Goal: Find contact information: Find contact information

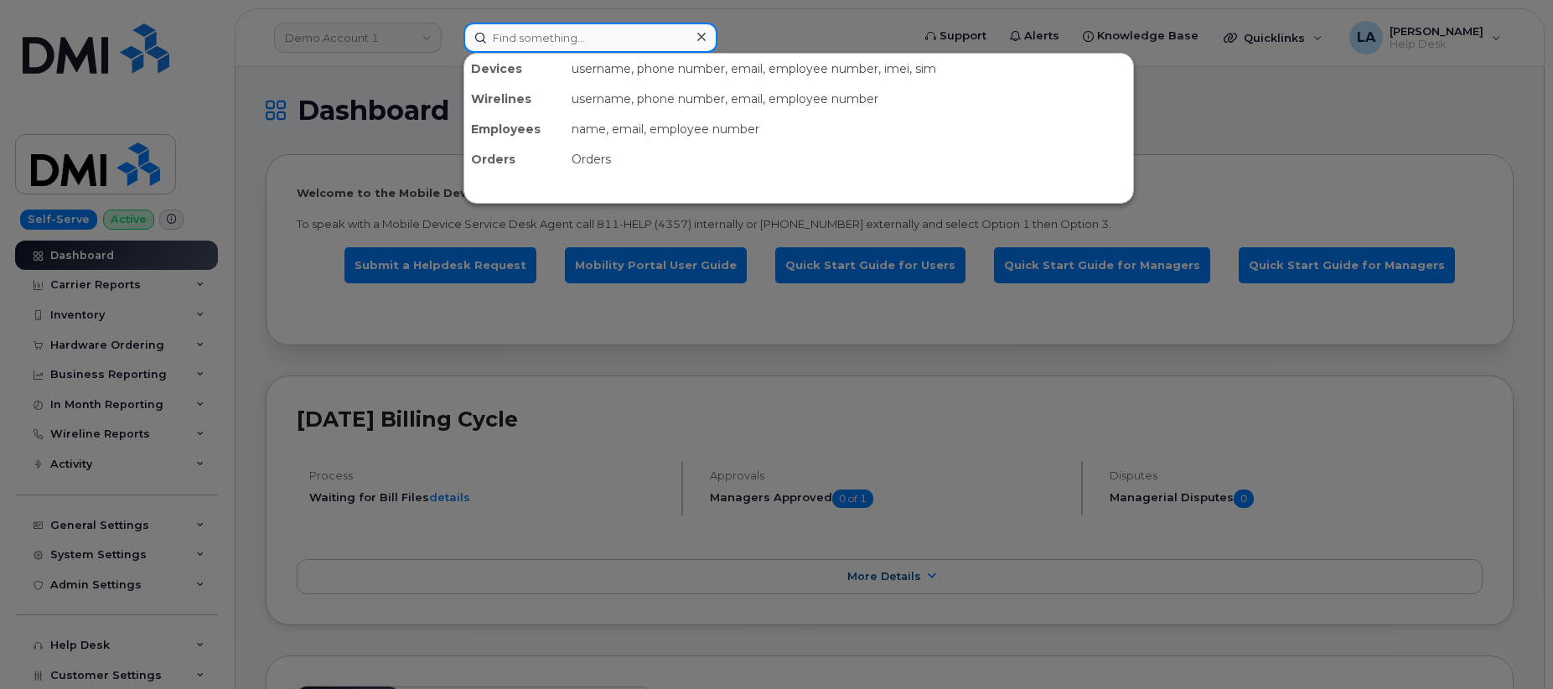
click at [576, 44] on input at bounding box center [591, 38] width 254 height 30
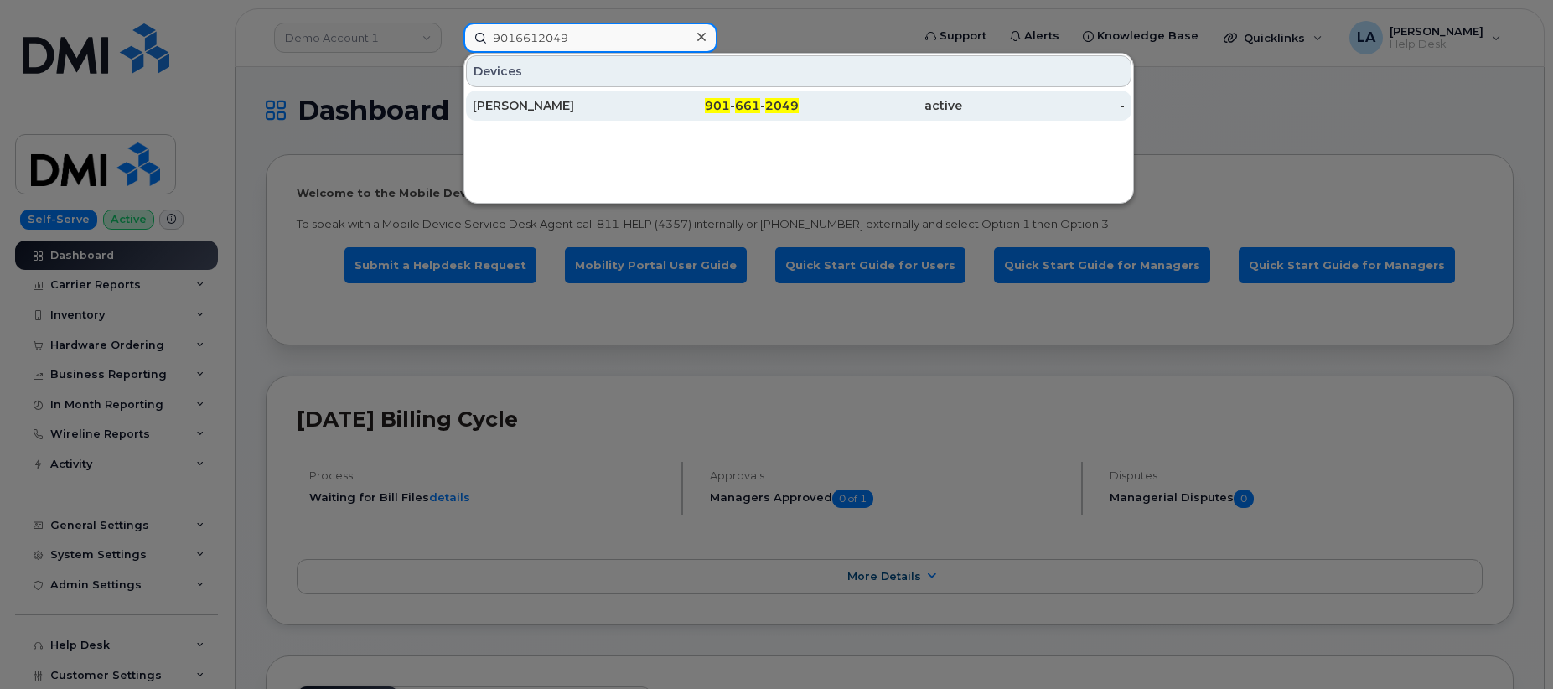
type input "9016612049"
click at [508, 104] on div "[PERSON_NAME]" at bounding box center [554, 105] width 163 height 17
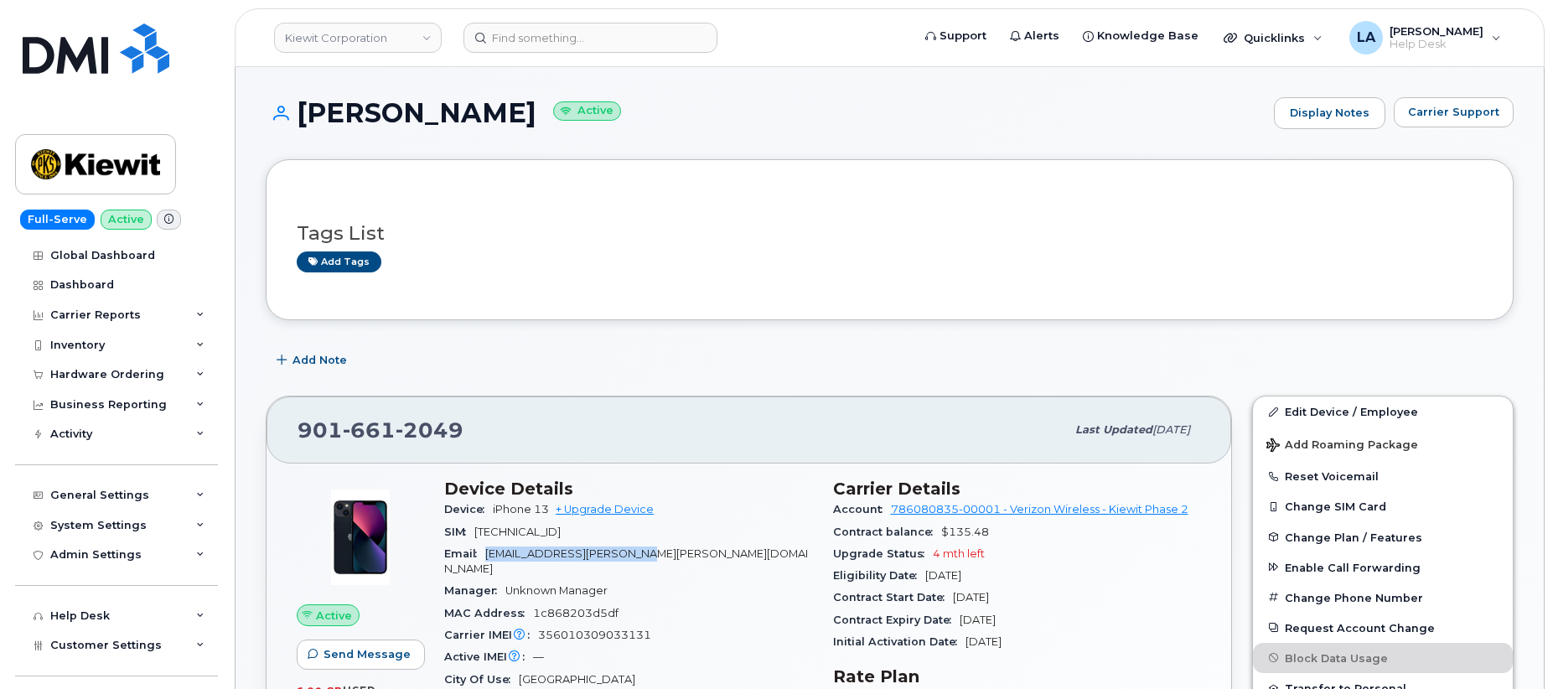
drag, startPoint x: 486, startPoint y: 547, endPoint x: 660, endPoint y: 552, distance: 174.4
click at [660, 552] on div "Email JASMINE.HARRIS@KIEWIT.COM" at bounding box center [628, 562] width 369 height 38
copy span "JASMINE.HARRIS@KIEWIT.COM"
click at [743, 271] on div "Add tags" at bounding box center [883, 261] width 1173 height 21
